Goal: Transaction & Acquisition: Purchase product/service

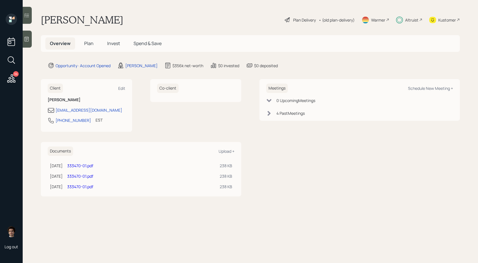
click at [114, 44] on span "Invest" at bounding box center [113, 43] width 13 height 6
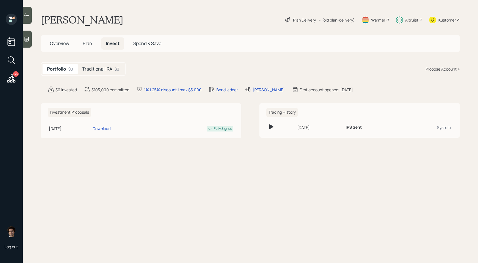
click at [115, 73] on div "Traditional IRA $0" at bounding box center [101, 69] width 46 height 10
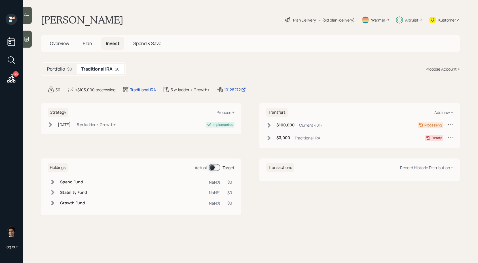
click at [287, 138] on h6 "$3,000" at bounding box center [284, 138] width 14 height 5
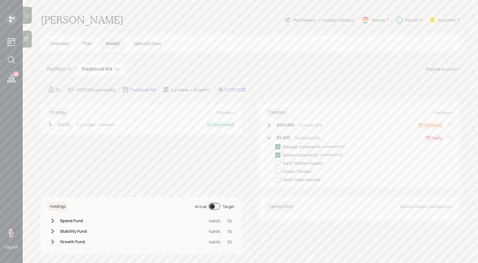
click at [289, 125] on h6 "$100,000" at bounding box center [286, 125] width 18 height 5
